Goal: Transaction & Acquisition: Purchase product/service

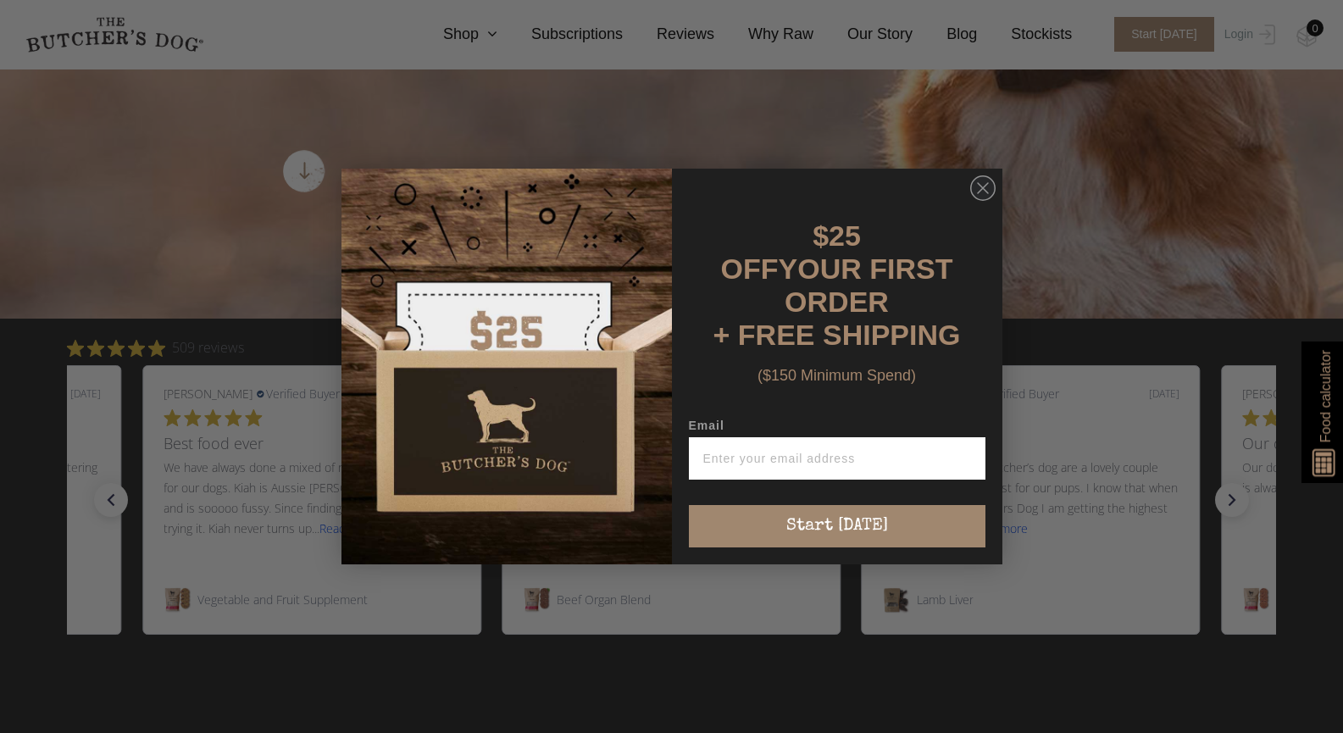
scroll to position [593, 0]
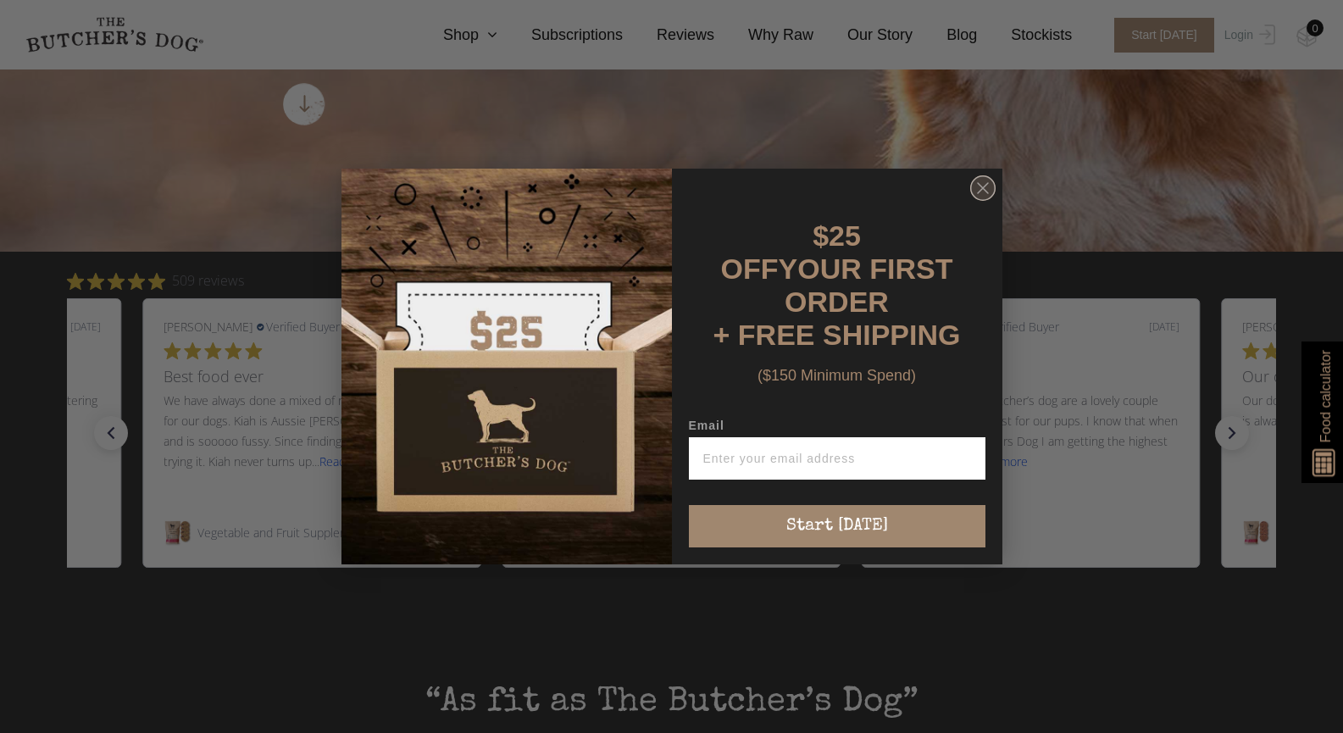
click at [984, 193] on icon "Close dialog" at bounding box center [983, 188] width 10 height 10
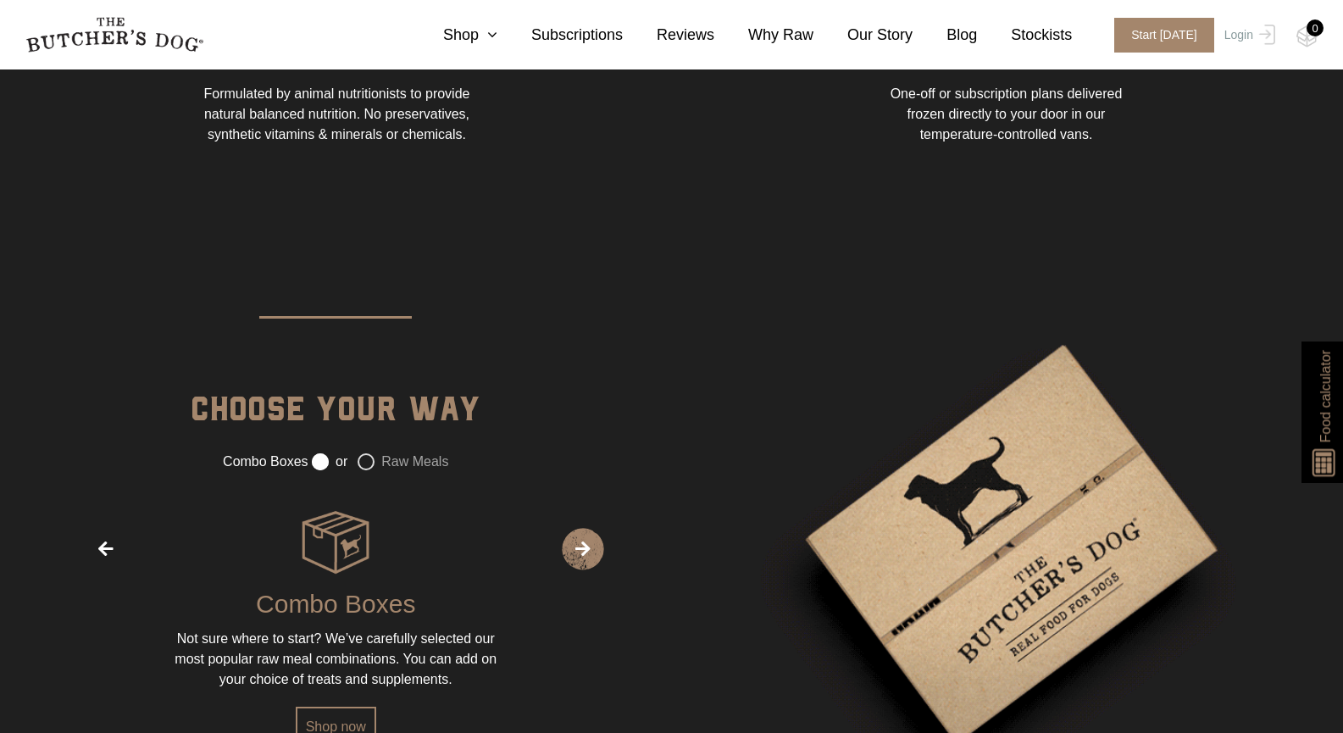
scroll to position [2119, 0]
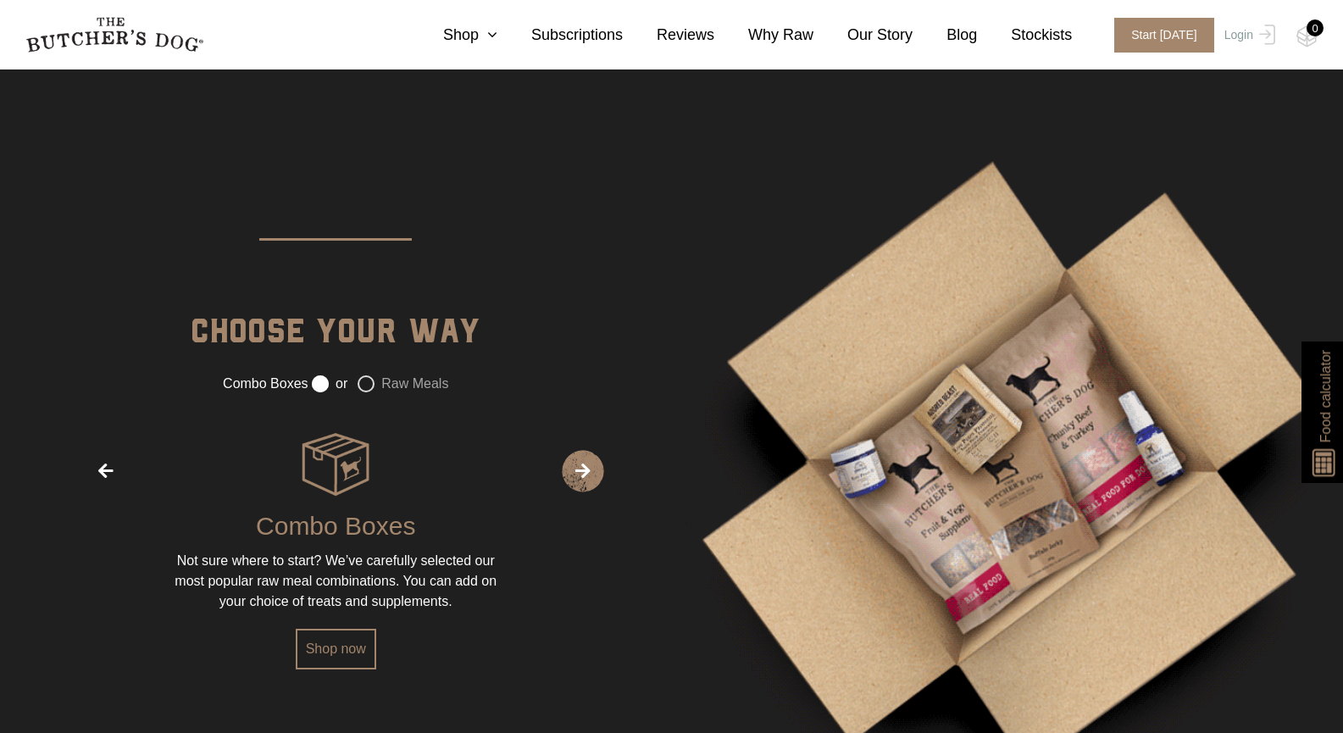
click at [366, 380] on label "Raw Meals" at bounding box center [403, 383] width 91 height 17
radio input "false"
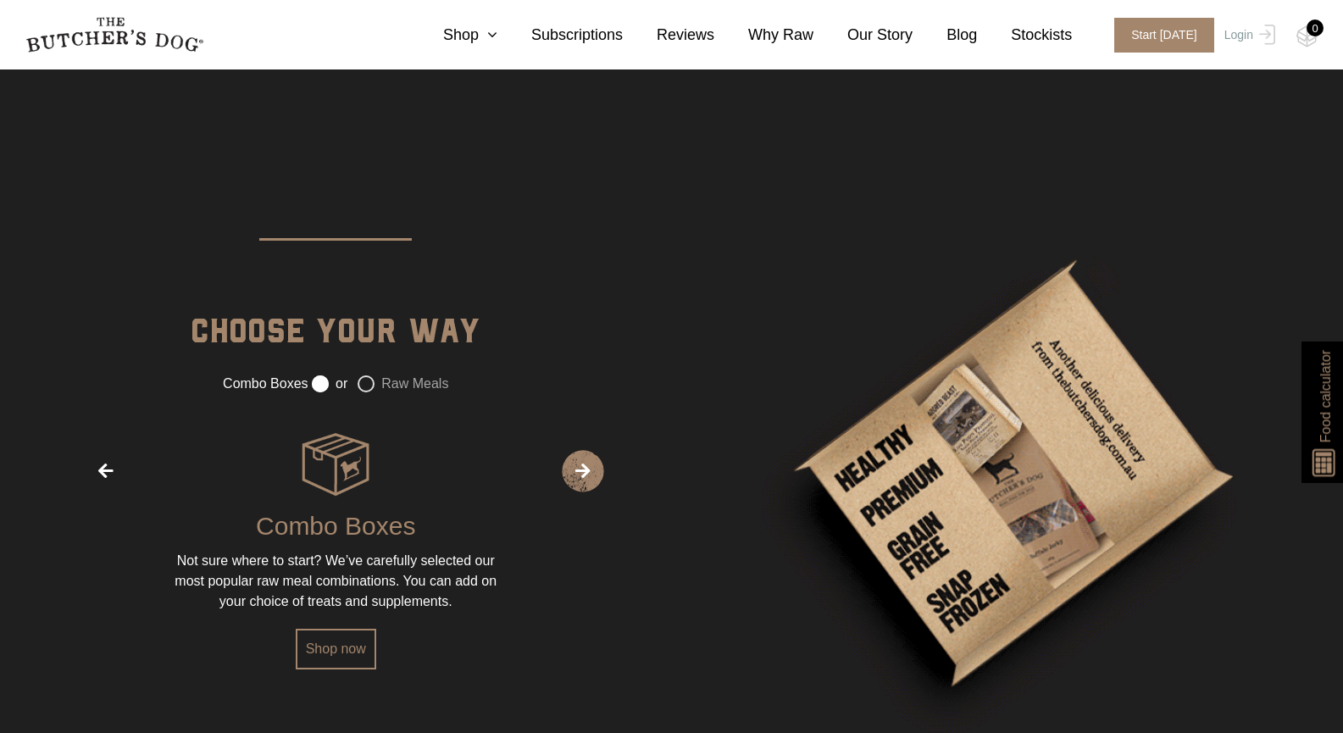
radio input "true"
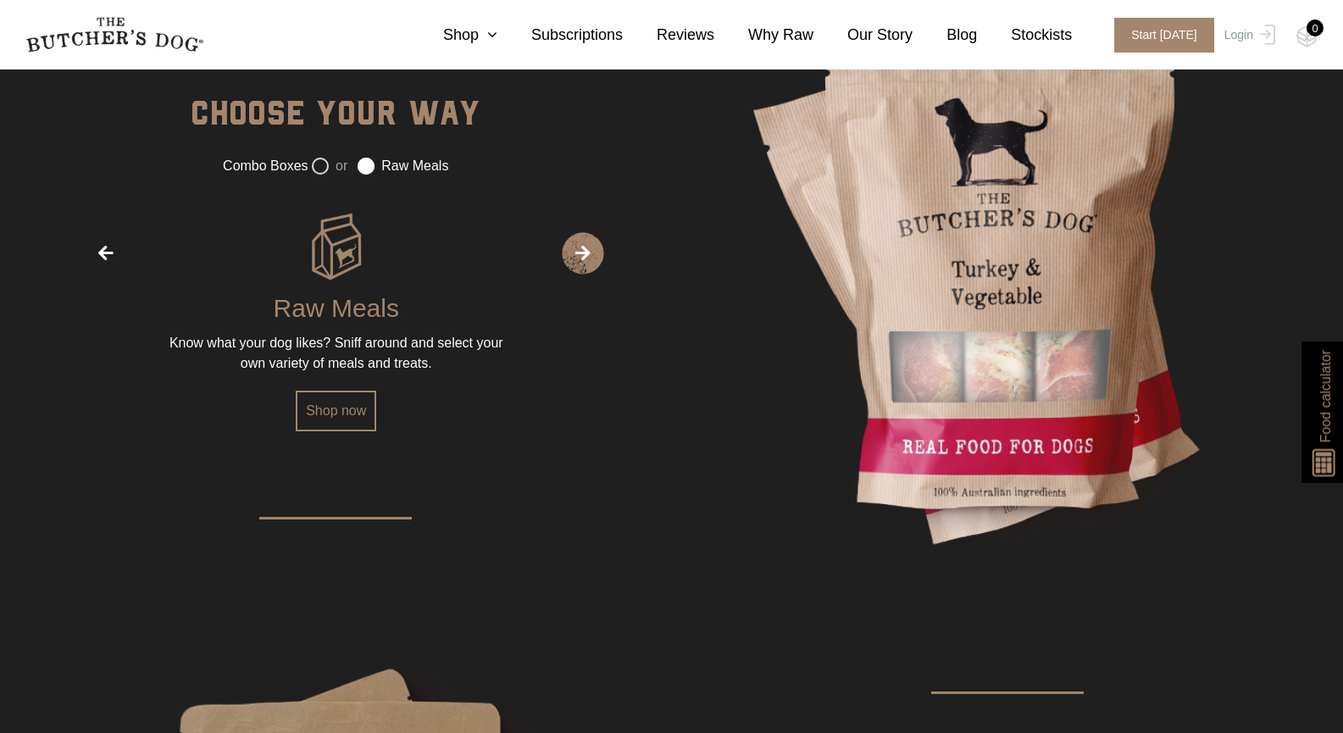
scroll to position [2373, 0]
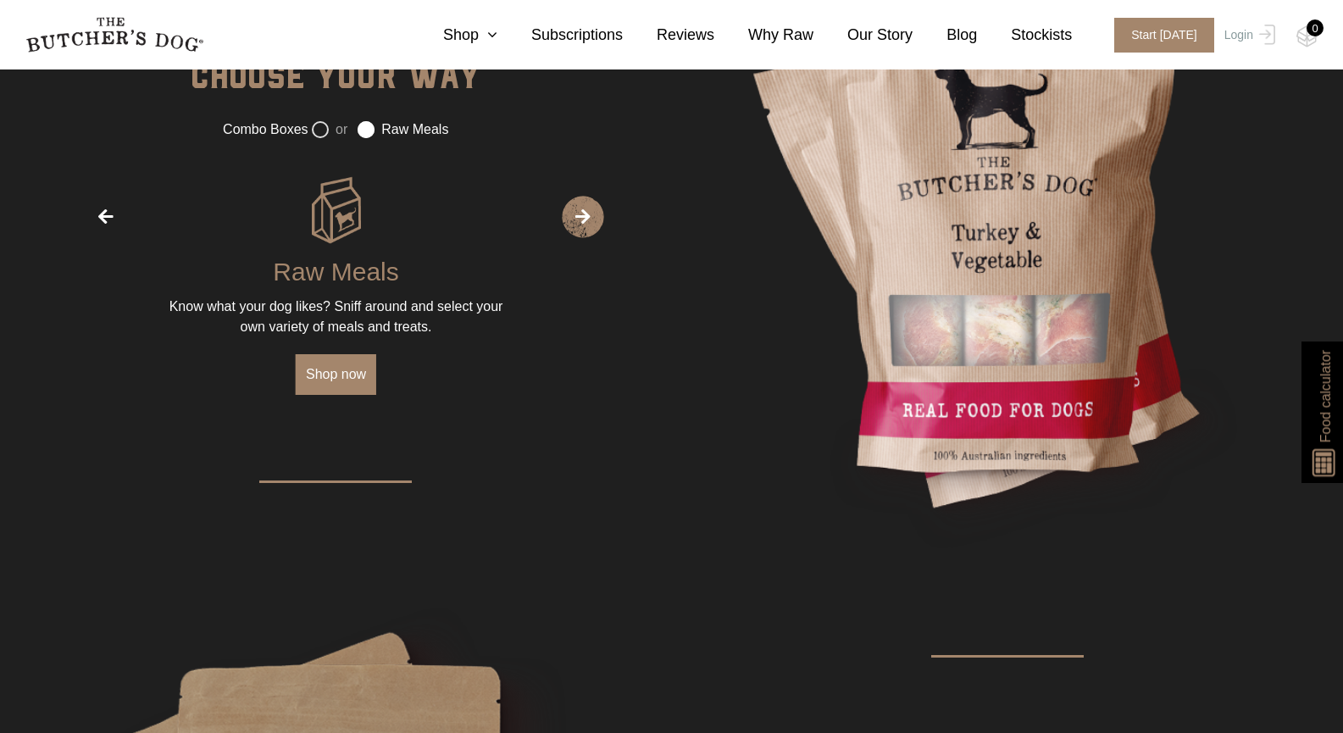
click at [346, 376] on link "Shop now" at bounding box center [336, 374] width 81 height 41
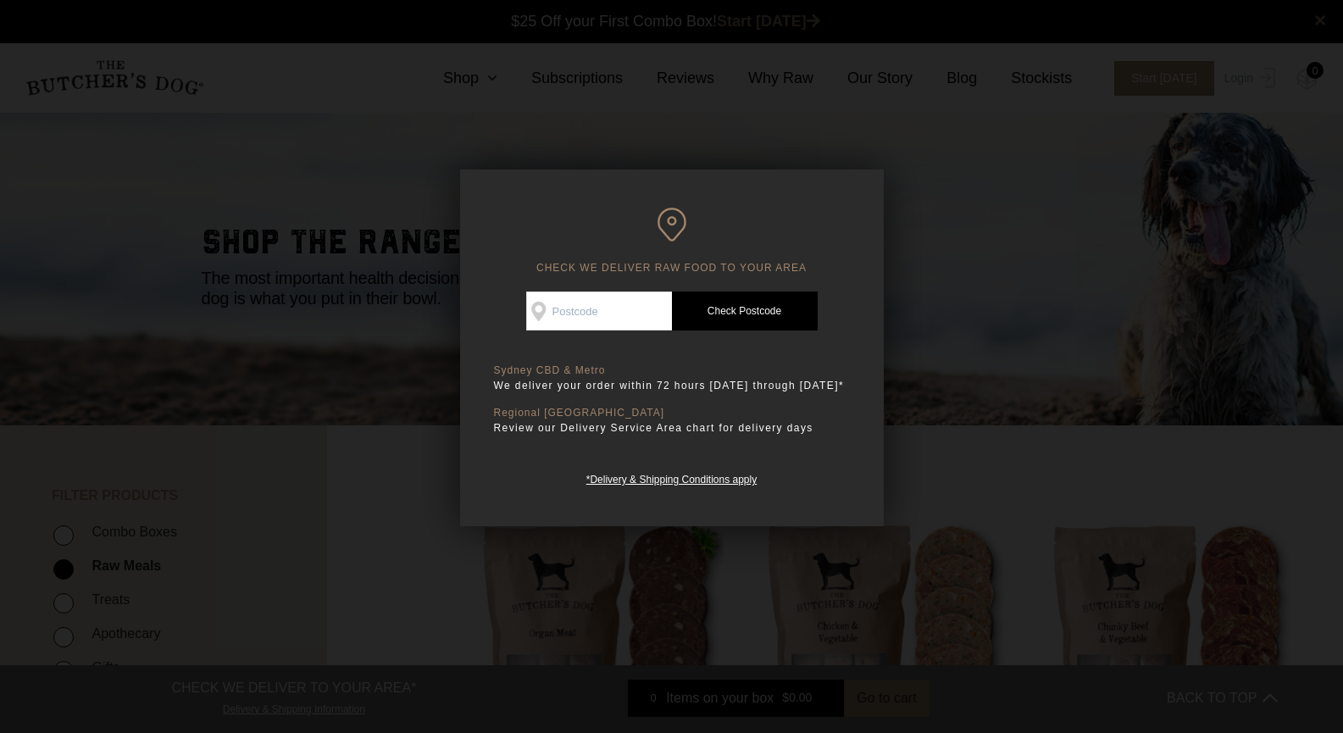
click at [553, 314] on input "Check Availability At" at bounding box center [599, 311] width 146 height 39
type input "2536"
click at [718, 308] on link "Check Postcode" at bounding box center [745, 311] width 146 height 39
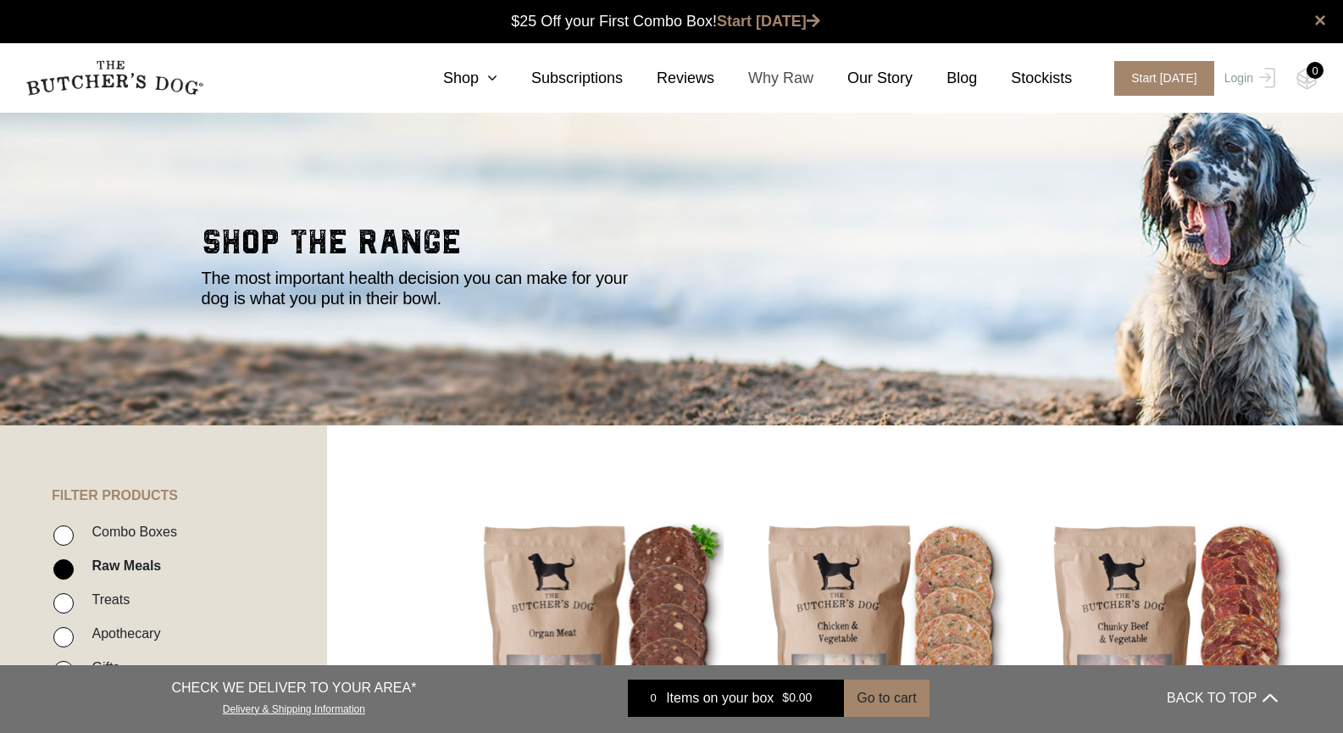
click at [780, 81] on link "Why Raw" at bounding box center [763, 78] width 99 height 23
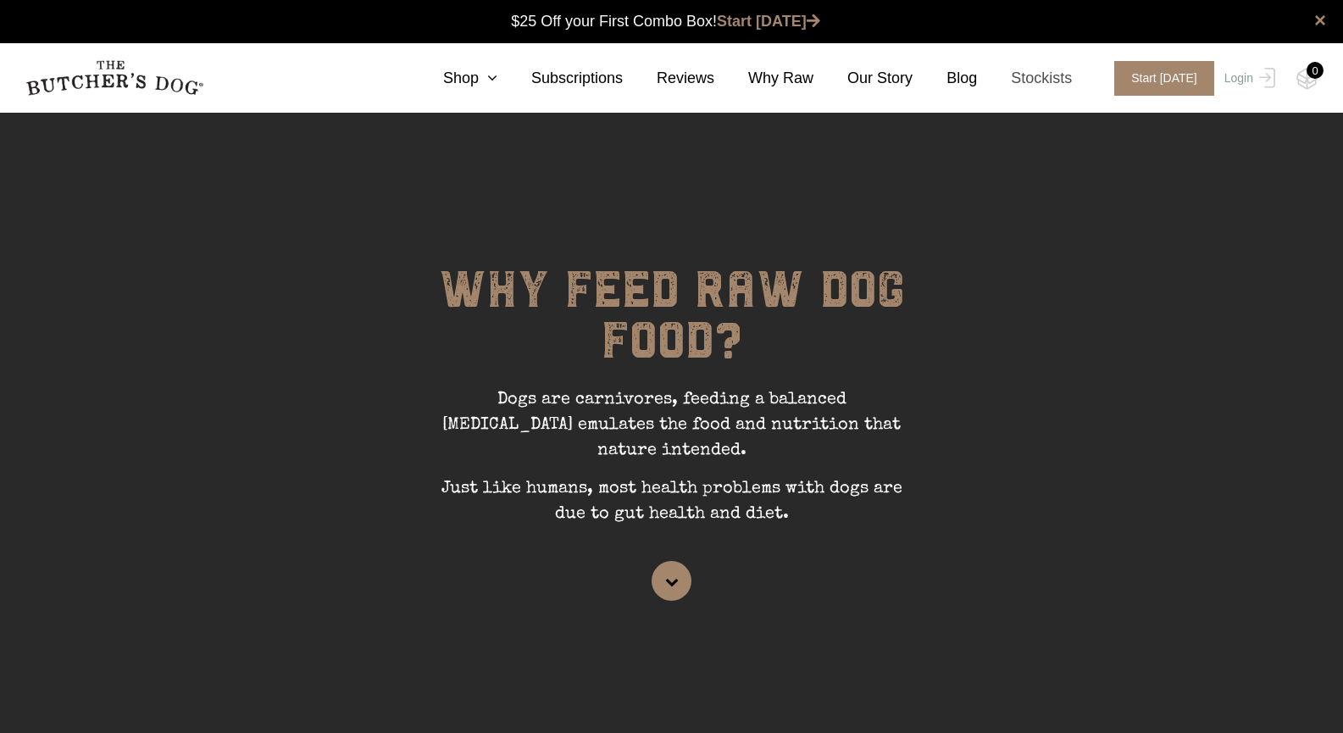
click at [1051, 78] on link "Stockists" at bounding box center [1024, 78] width 95 height 23
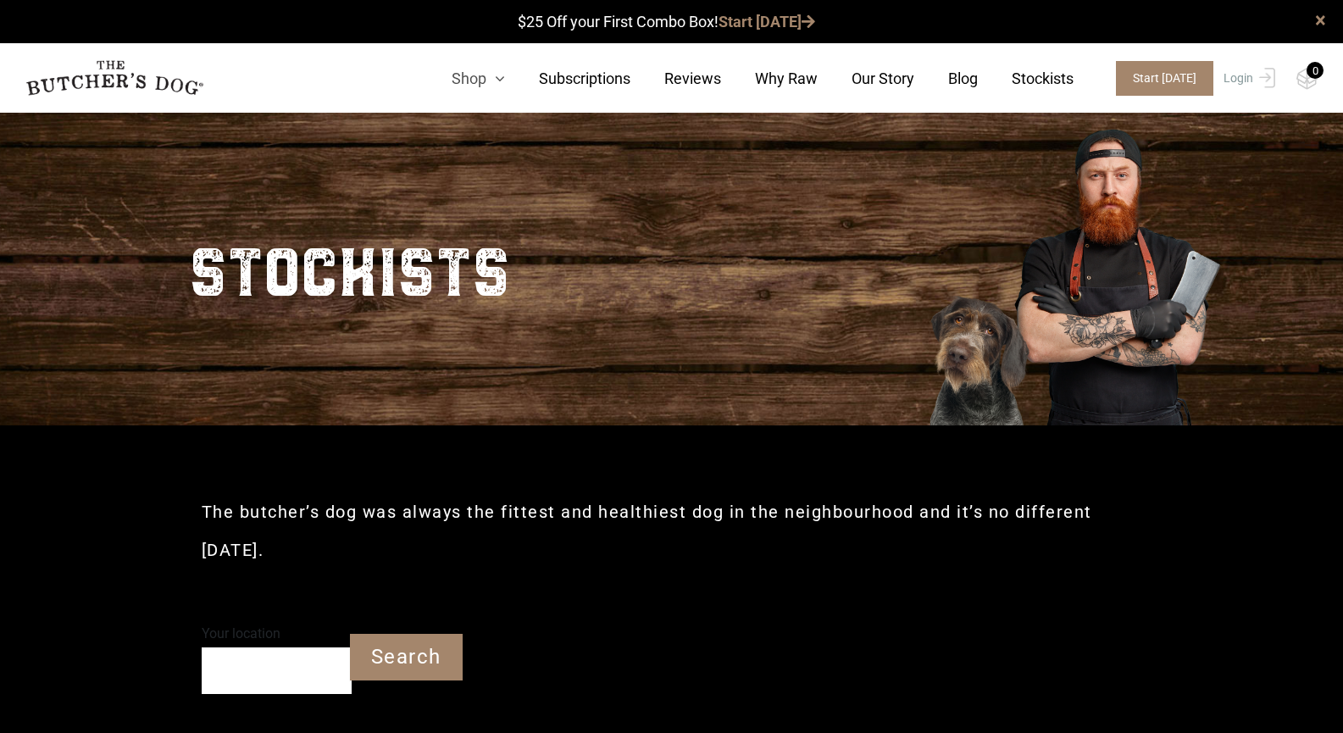
click at [491, 76] on link "Shop" at bounding box center [461, 78] width 87 height 23
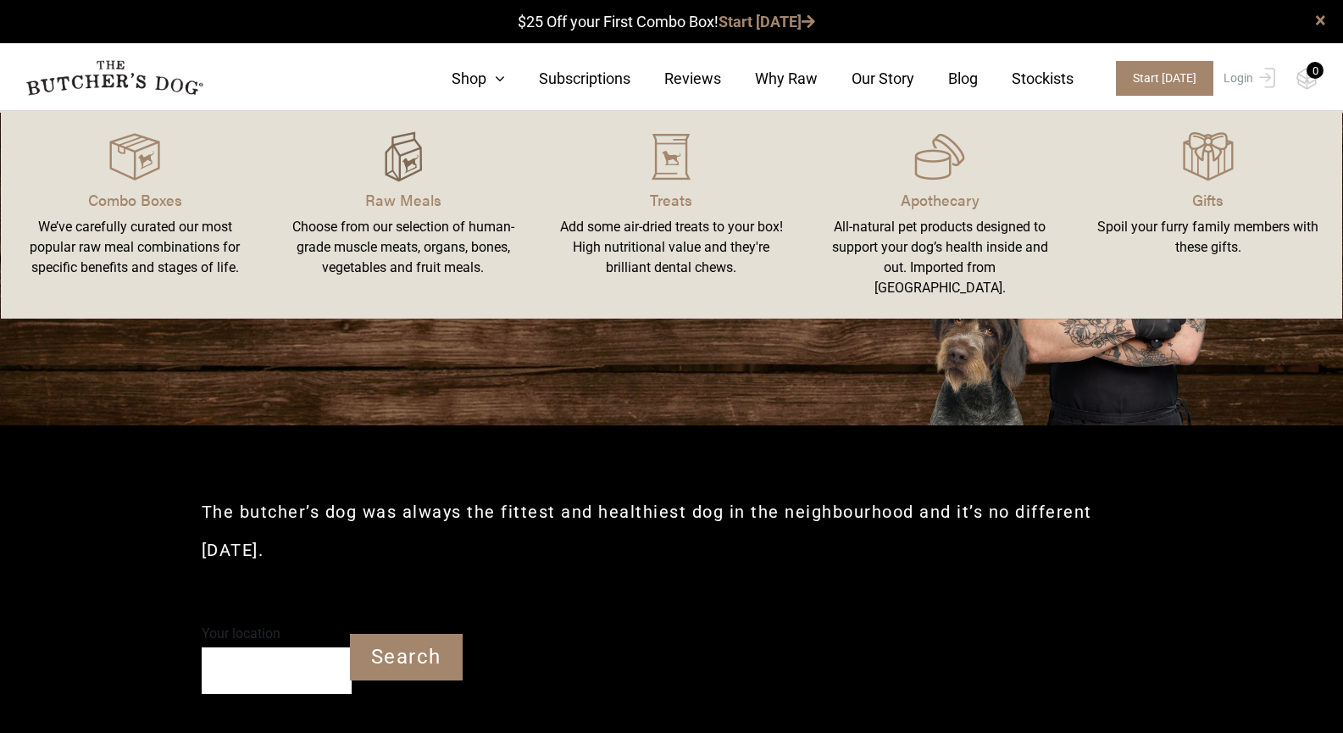
click at [404, 166] on img at bounding box center [403, 156] width 51 height 51
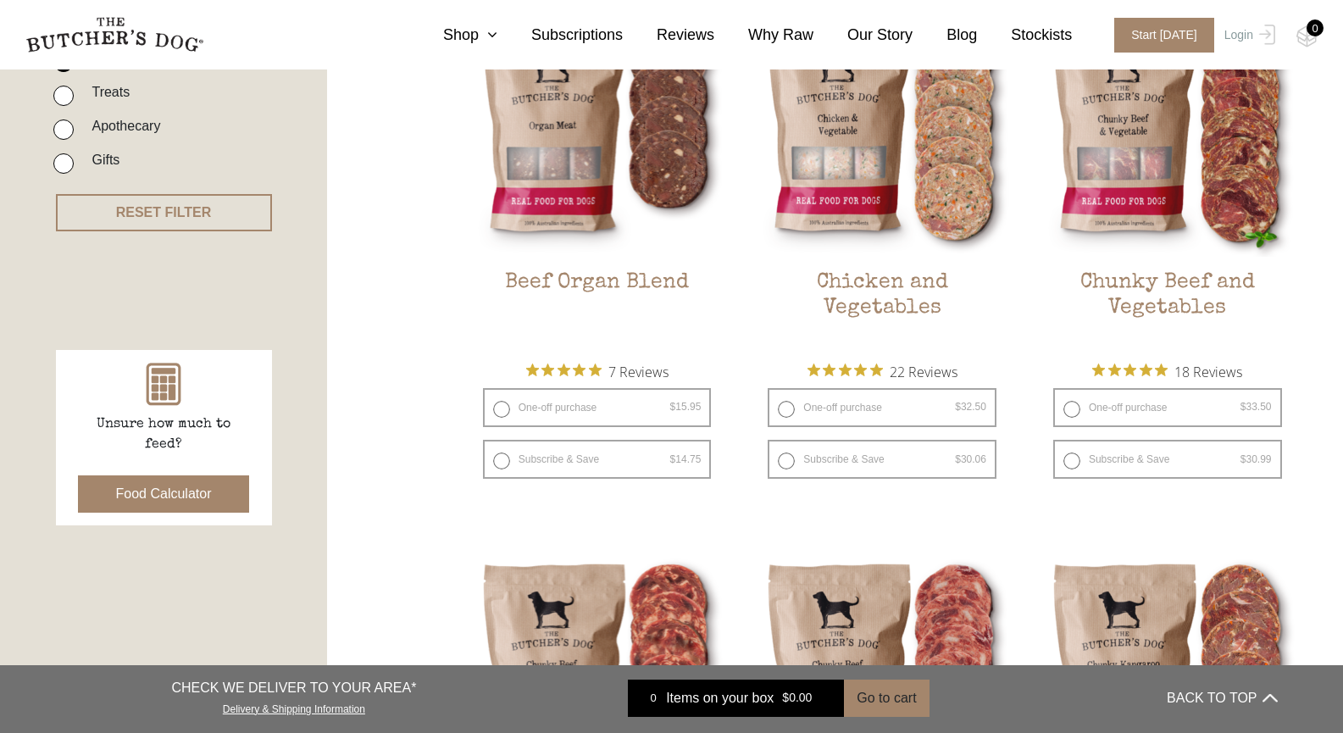
scroll to position [509, 0]
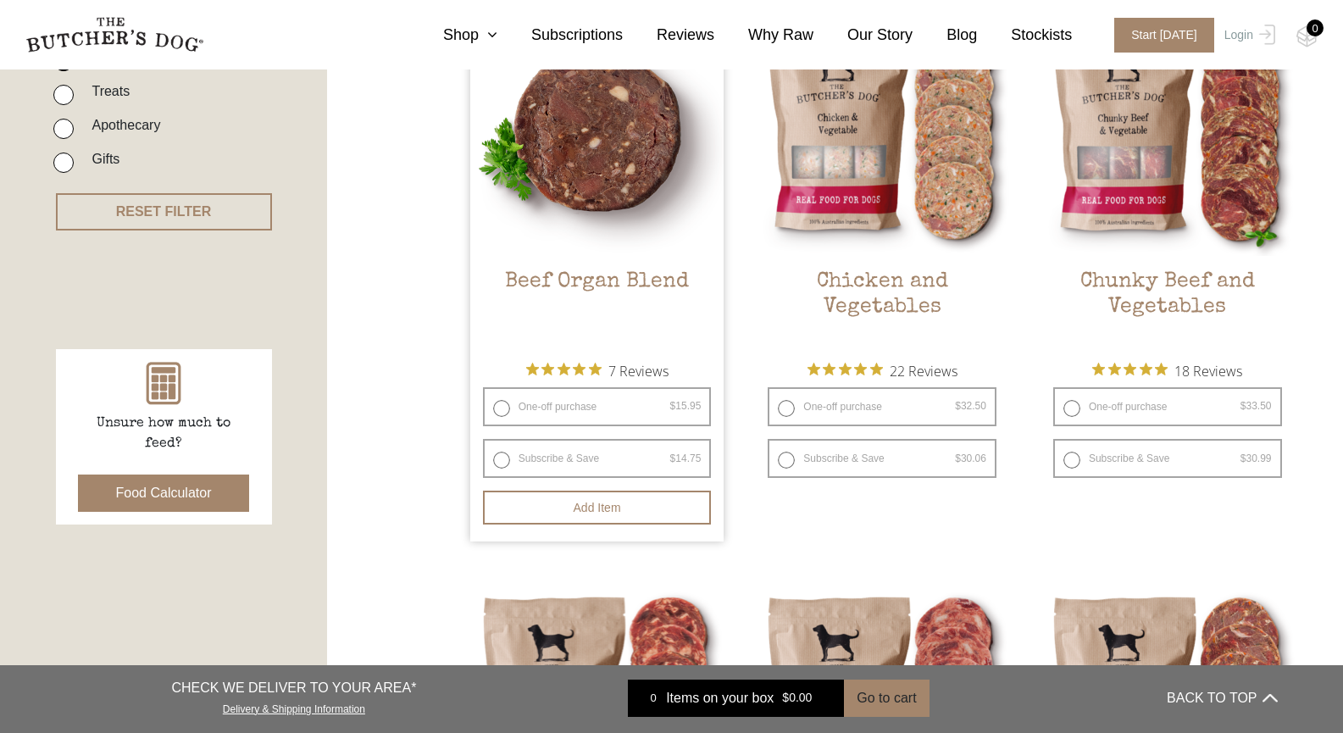
click at [585, 408] on label "One-off purchase $ 15.95 — or subscribe and save 7.5%" at bounding box center [597, 406] width 229 height 39
radio input "true"
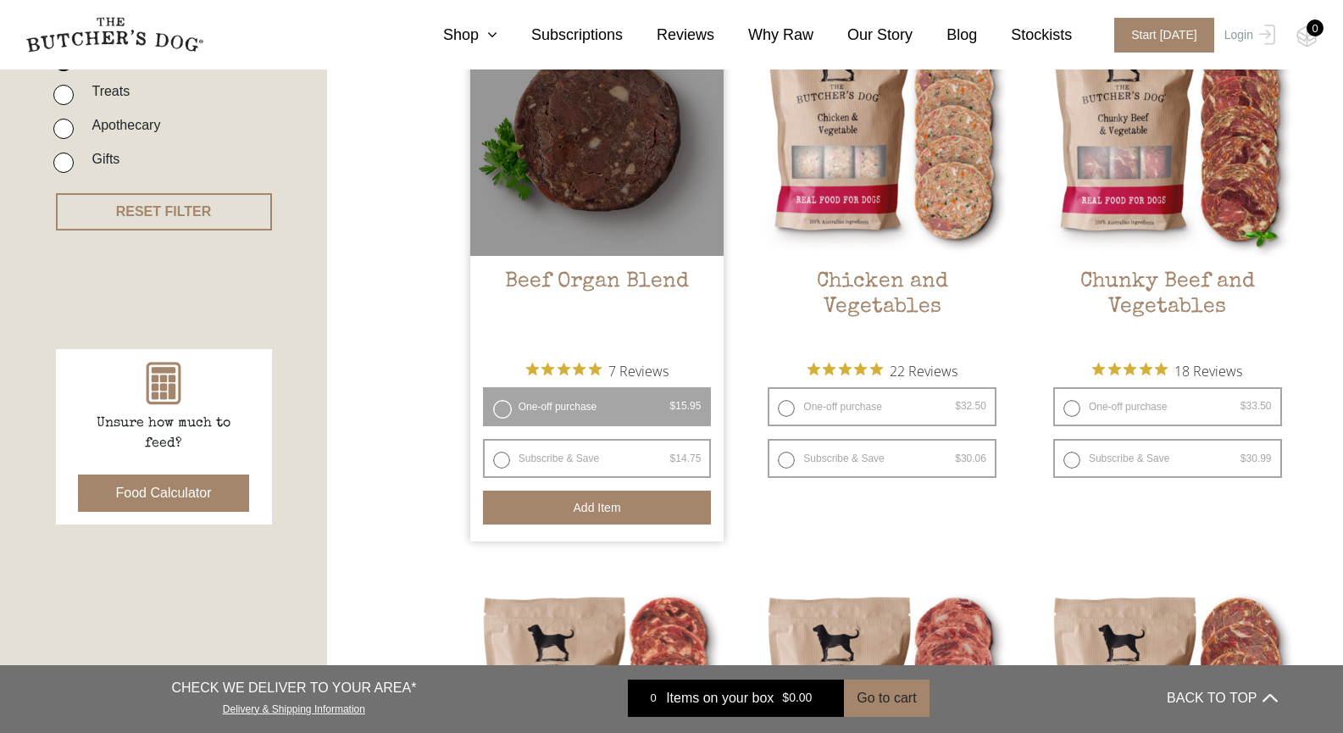
click at [606, 515] on button "Add item" at bounding box center [597, 508] width 229 height 34
